Goal: Communication & Community: Share content

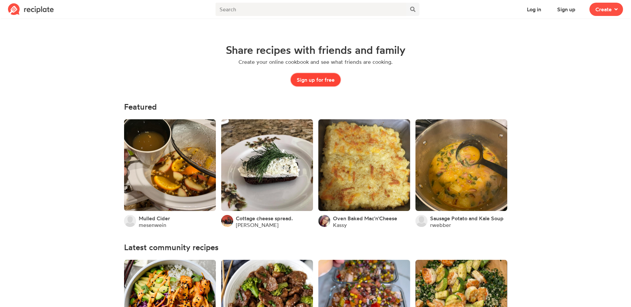
click at [313, 80] on button "Sign up for free" at bounding box center [316, 79] width 50 height 13
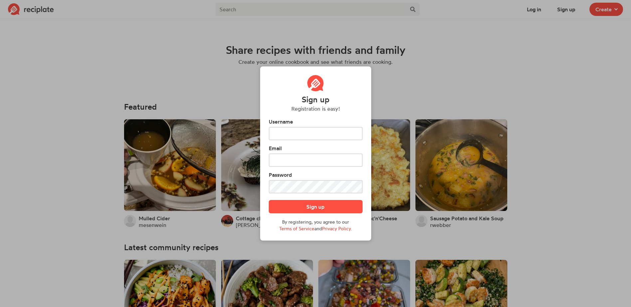
click at [430, 74] on div "Sign up Registration is easy! Username Email Password Sign up By registering, y…" at bounding box center [315, 153] width 631 height 307
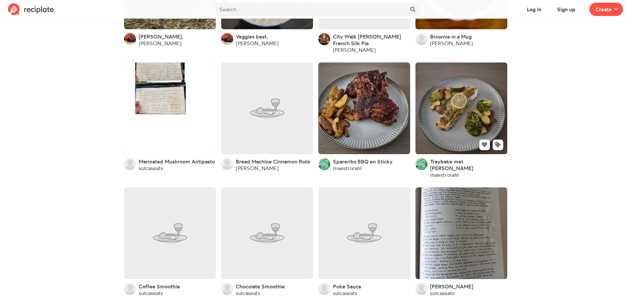
scroll to position [456, 0]
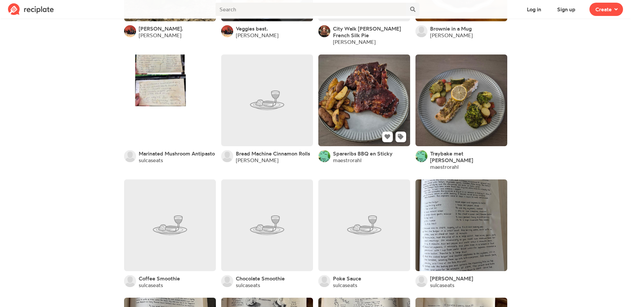
click at [376, 113] on link at bounding box center [364, 101] width 92 height 92
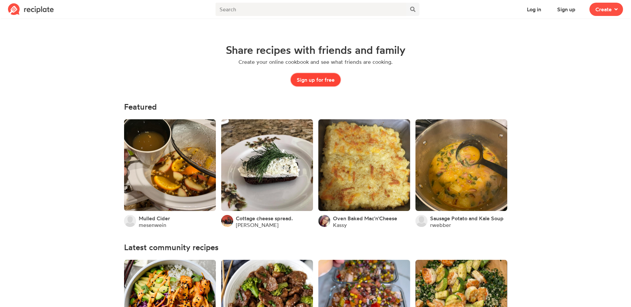
click at [323, 80] on button "Sign up for free" at bounding box center [316, 79] width 50 height 13
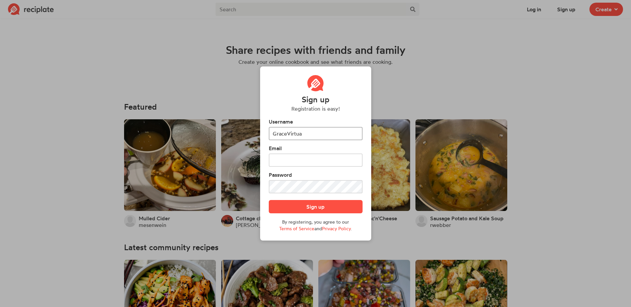
type input "GraceVirtua"
type input "[EMAIL_ADDRESS][DOMAIN_NAME]"
click at [313, 208] on button "Sign up" at bounding box center [316, 206] width 94 height 13
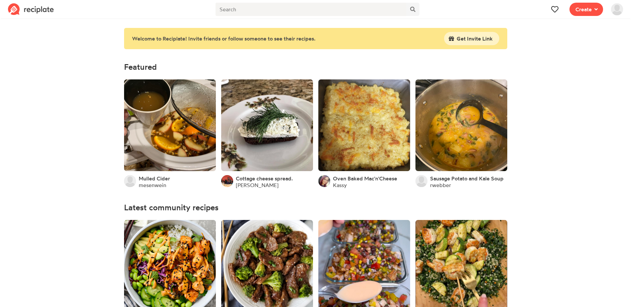
click at [586, 7] on span "Create" at bounding box center [584, 9] width 16 height 8
click at [476, 37] on span "Get Invite Link" at bounding box center [475, 39] width 36 height 8
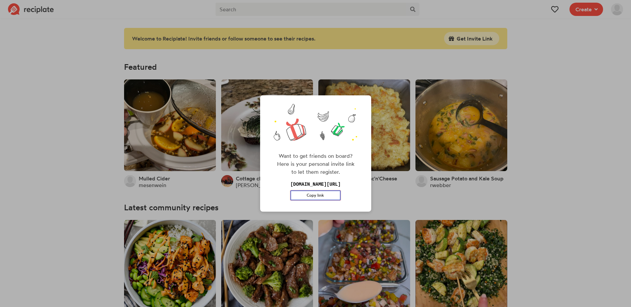
click at [320, 195] on button "Copy link" at bounding box center [315, 196] width 50 height 10
click at [591, 106] on div "Want to get friends on board? Here is your personal invite link to let them reg…" at bounding box center [315, 153] width 631 height 307
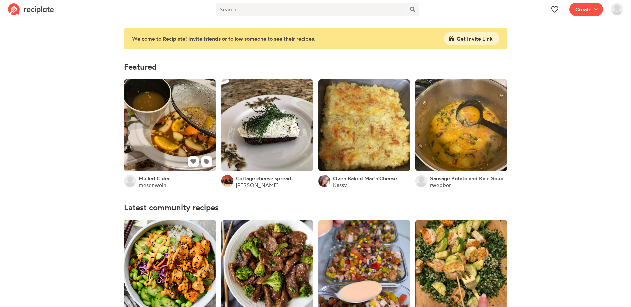
click at [145, 128] on link at bounding box center [170, 126] width 92 height 92
click at [581, 14] on button "Create" at bounding box center [587, 9] width 34 height 13
click at [571, 29] on div "Recipe Write a recipe from scratch" at bounding box center [563, 29] width 58 height 14
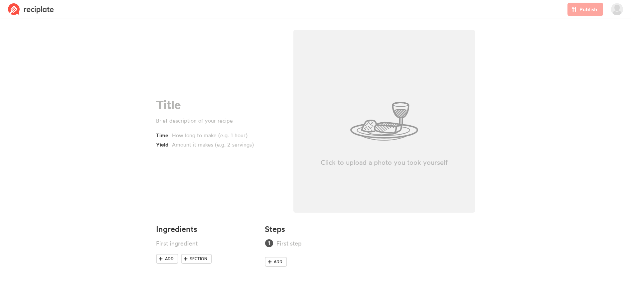
click at [26, 8] on img at bounding box center [31, 9] width 46 height 12
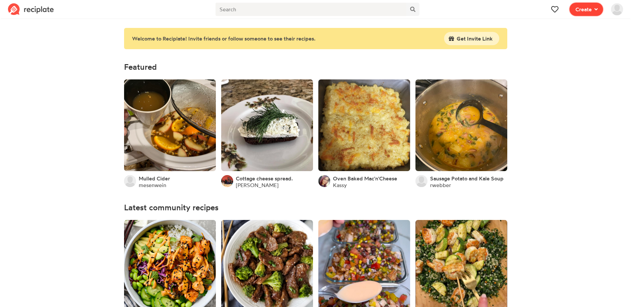
click at [592, 11] on span "Create" at bounding box center [584, 9] width 16 height 8
click at [617, 10] on img at bounding box center [617, 9] width 12 height 12
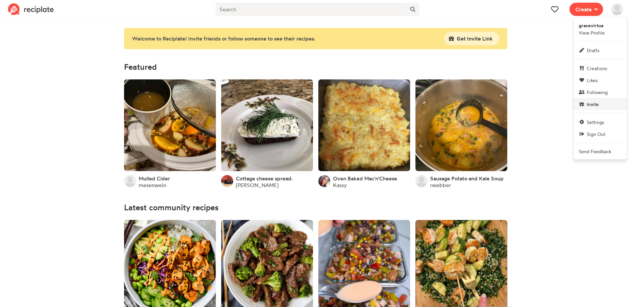
click at [595, 105] on span "Invite" at bounding box center [593, 104] width 12 height 7
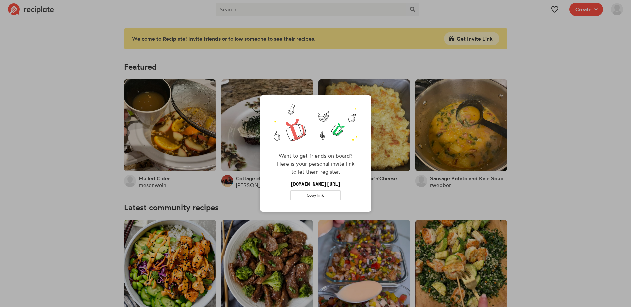
click at [545, 100] on div "Want to get friends on board? Here is your personal invite link to let them reg…" at bounding box center [315, 153] width 631 height 307
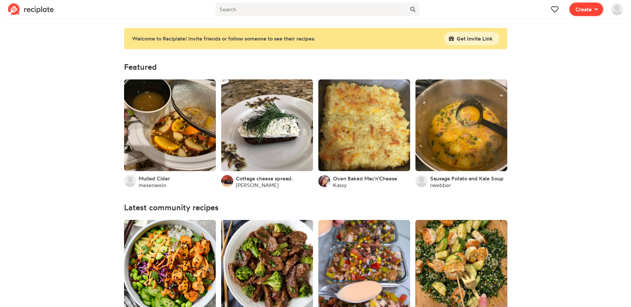
click at [596, 9] on icon at bounding box center [596, 9] width 3 height 5
